Goal: Task Accomplishment & Management: Manage account settings

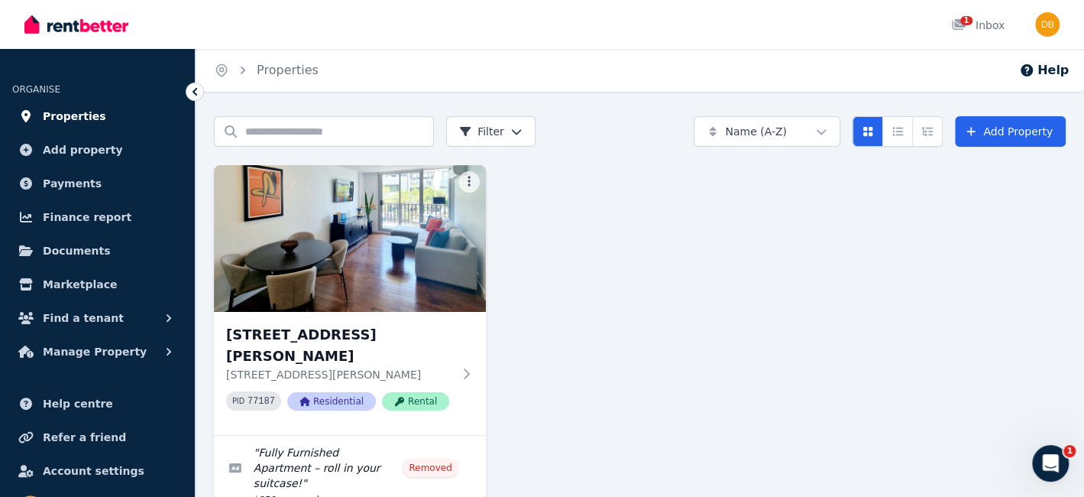
click at [71, 116] on span "Properties" at bounding box center [74, 116] width 63 height 18
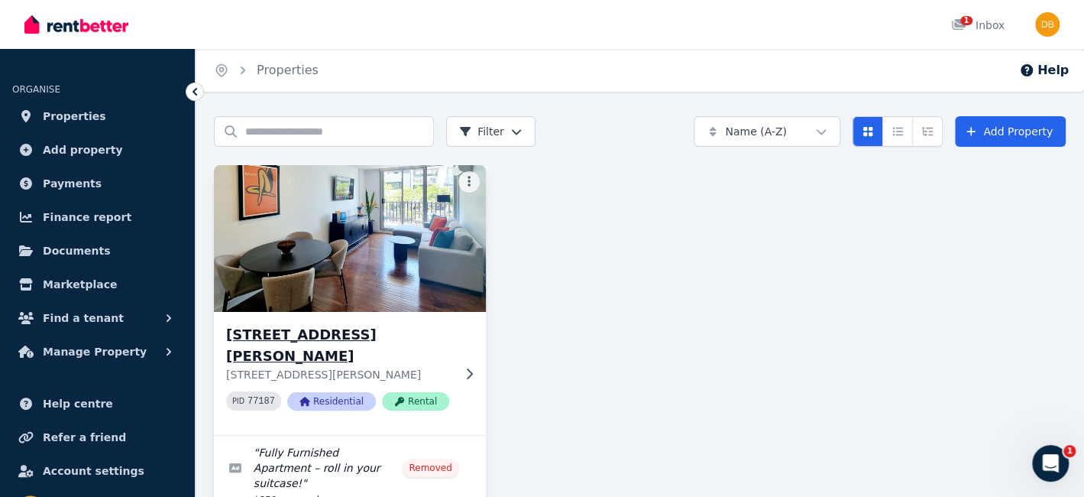
click at [337, 338] on h3 "[STREET_ADDRESS][PERSON_NAME]" at bounding box center [339, 345] width 226 height 43
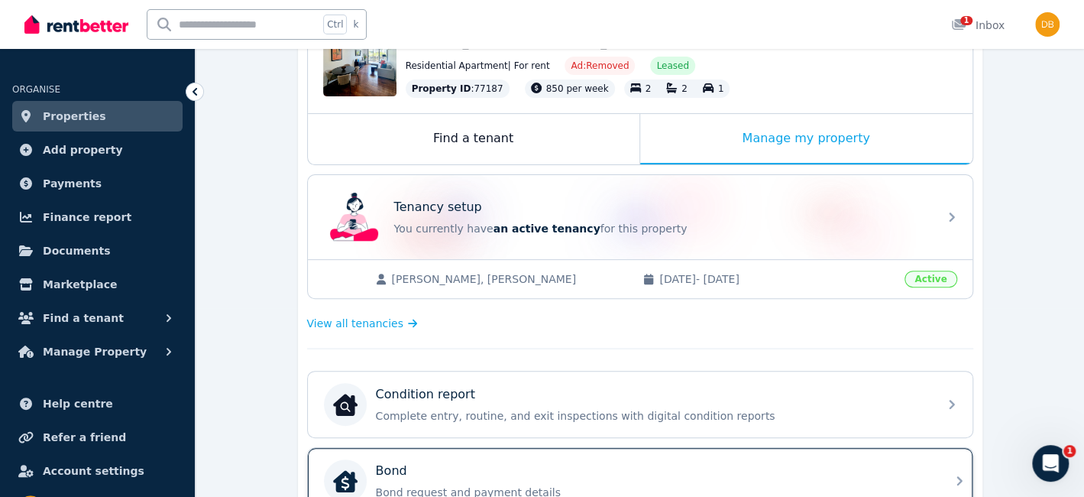
scroll to position [112, 0]
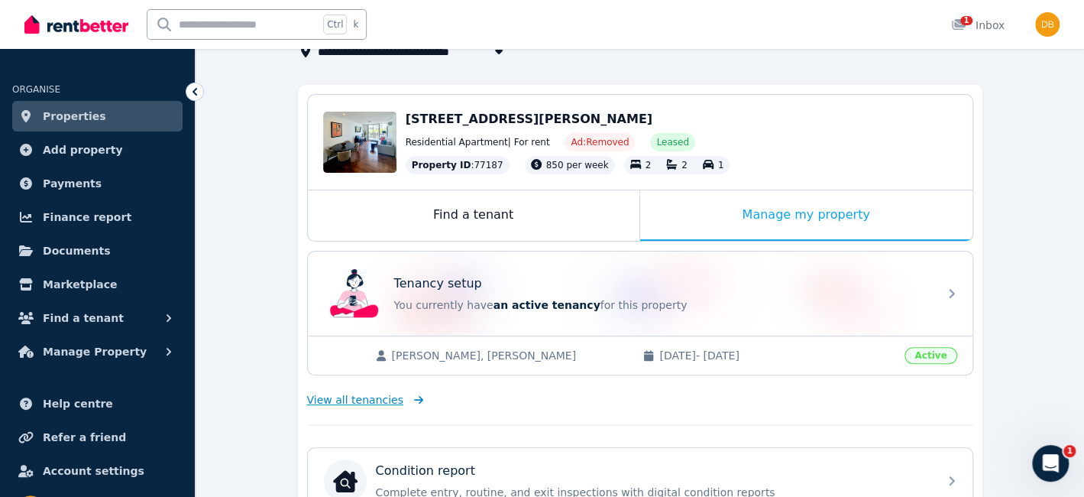
click at [351, 400] on span "View all tenancies" at bounding box center [355, 399] width 96 height 15
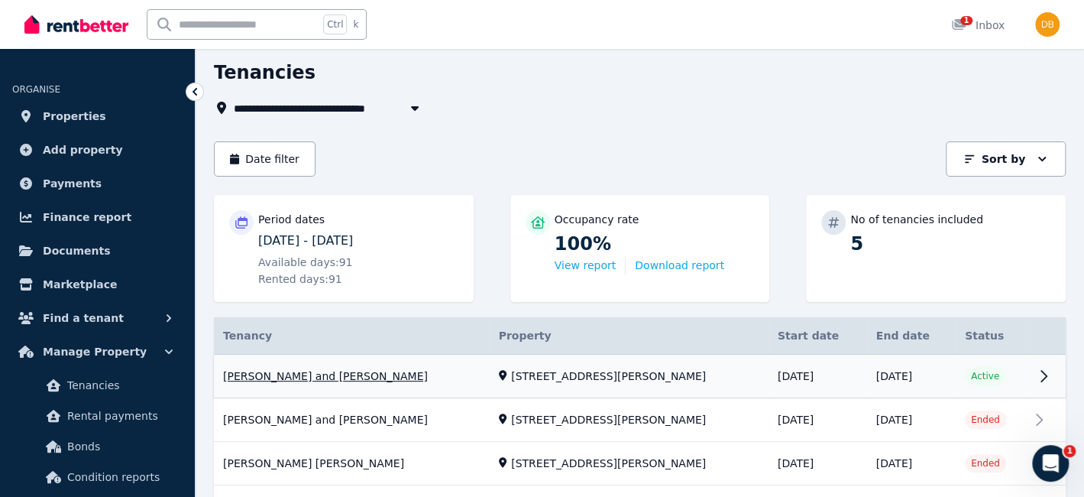
scroll to position [184, 0]
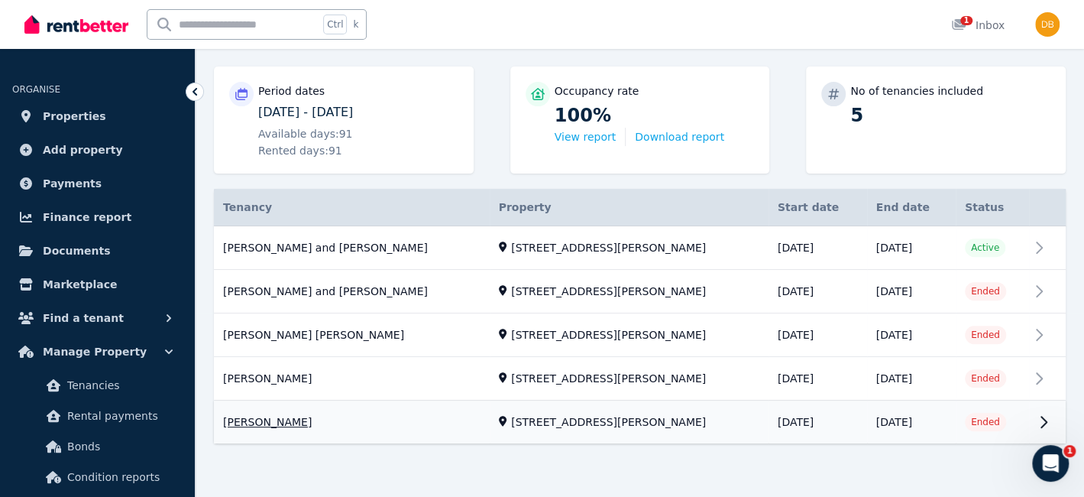
click at [577, 422] on link "View property details" at bounding box center [640, 422] width 852 height 43
